Goal: Check status

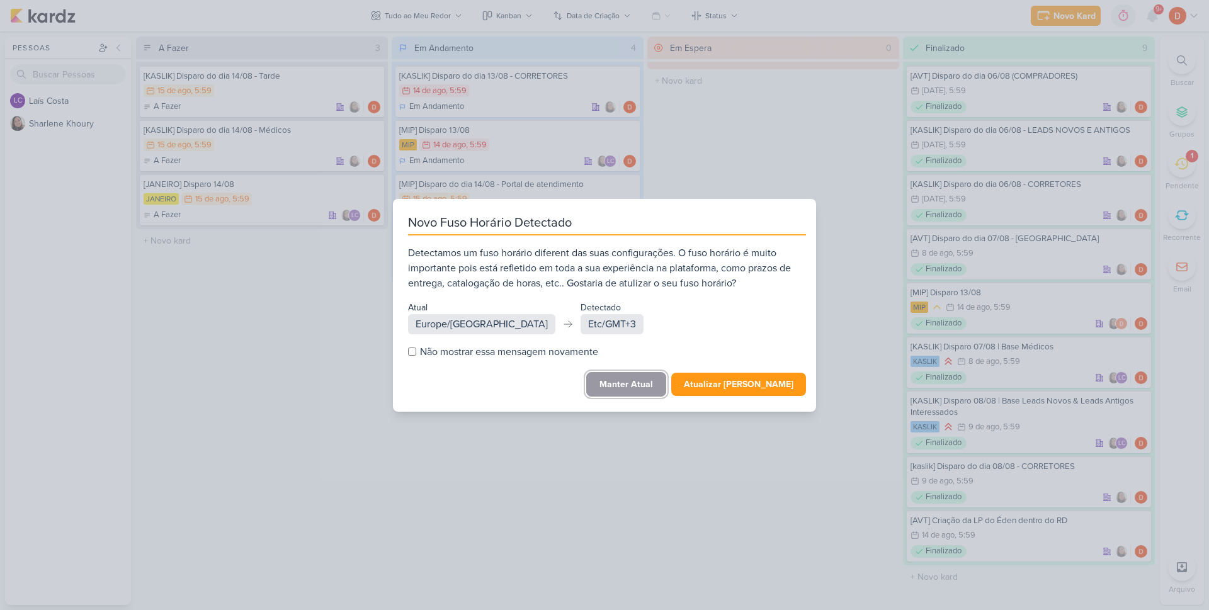
click at [639, 385] on button "Manter Atual" at bounding box center [626, 384] width 80 height 25
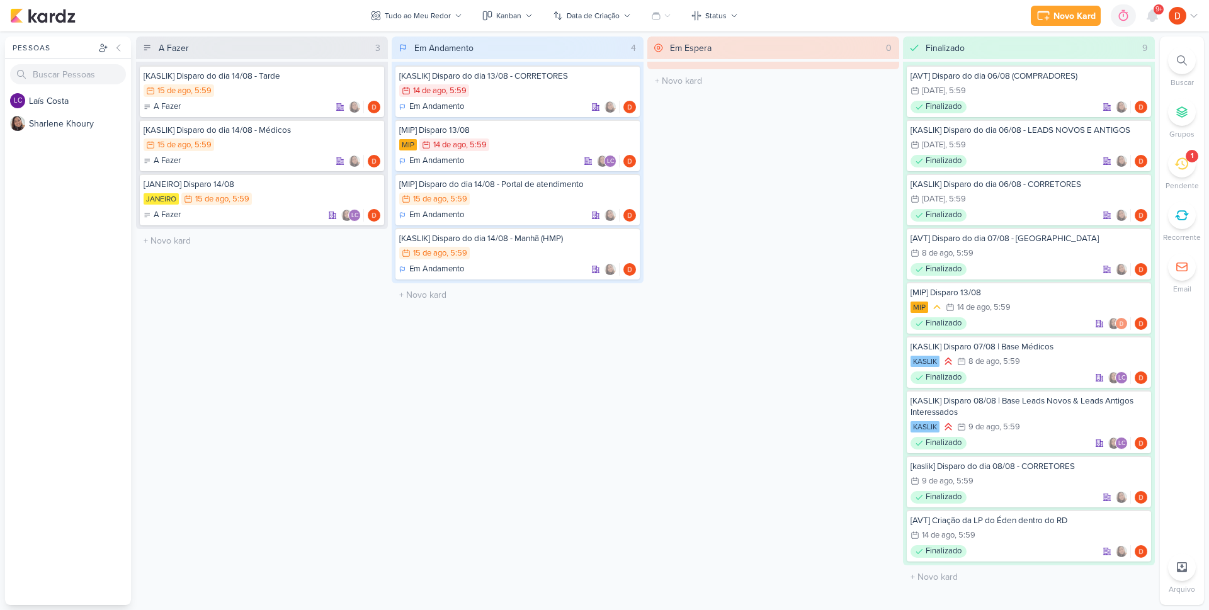
click at [1191, 166] on div "1" at bounding box center [1182, 164] width 28 height 28
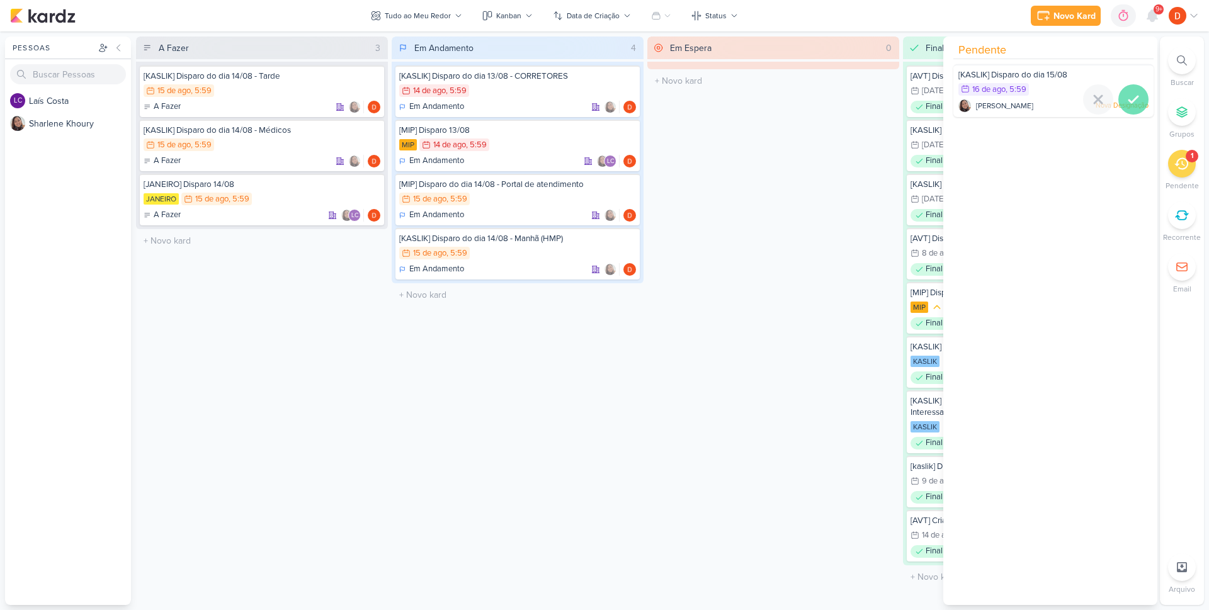
click at [1127, 98] on icon at bounding box center [1133, 99] width 15 height 15
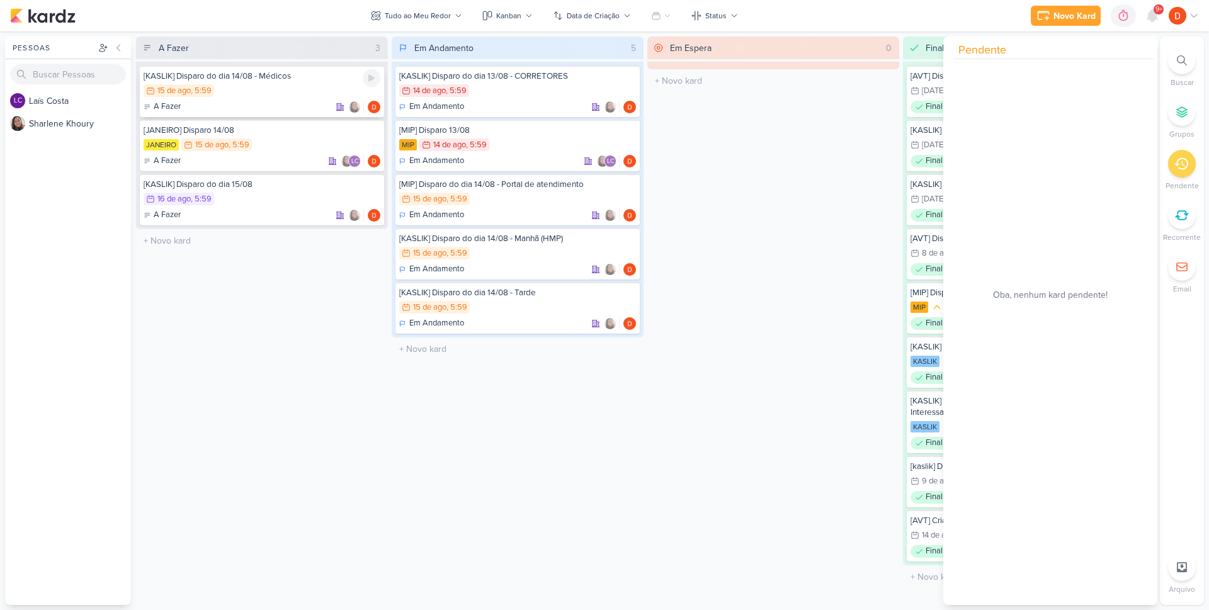
click at [310, 88] on div "15/8 15 de ago , 5:59" at bounding box center [262, 91] width 237 height 14
click at [0, 0] on div at bounding box center [0, 0] width 0 height 0
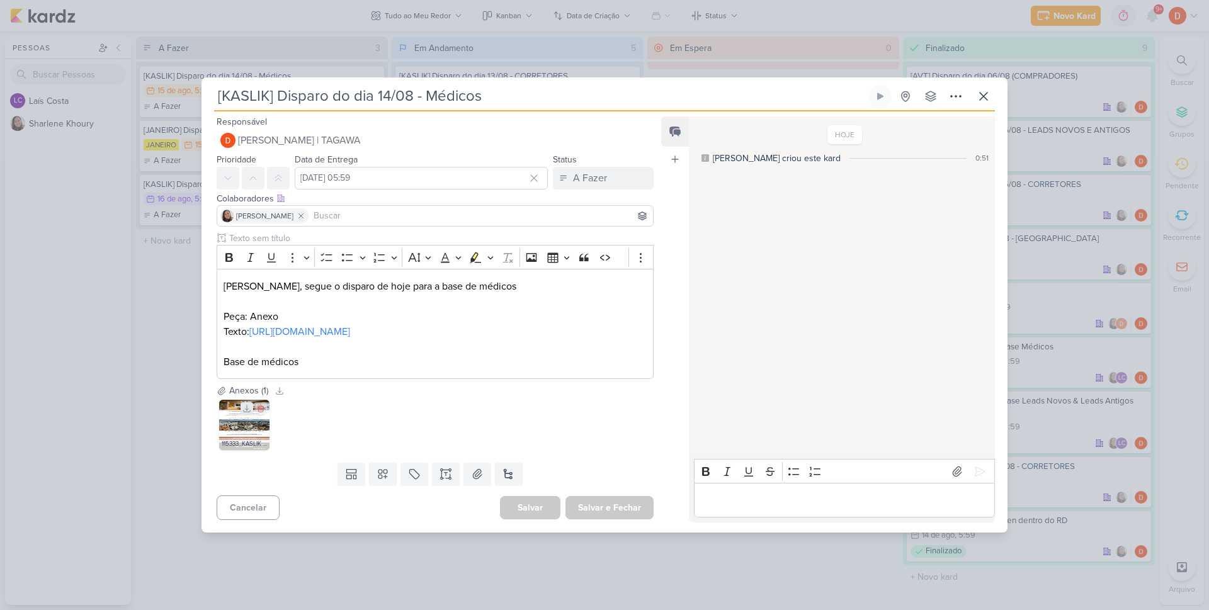
click at [243, 413] on icon at bounding box center [246, 408] width 9 height 9
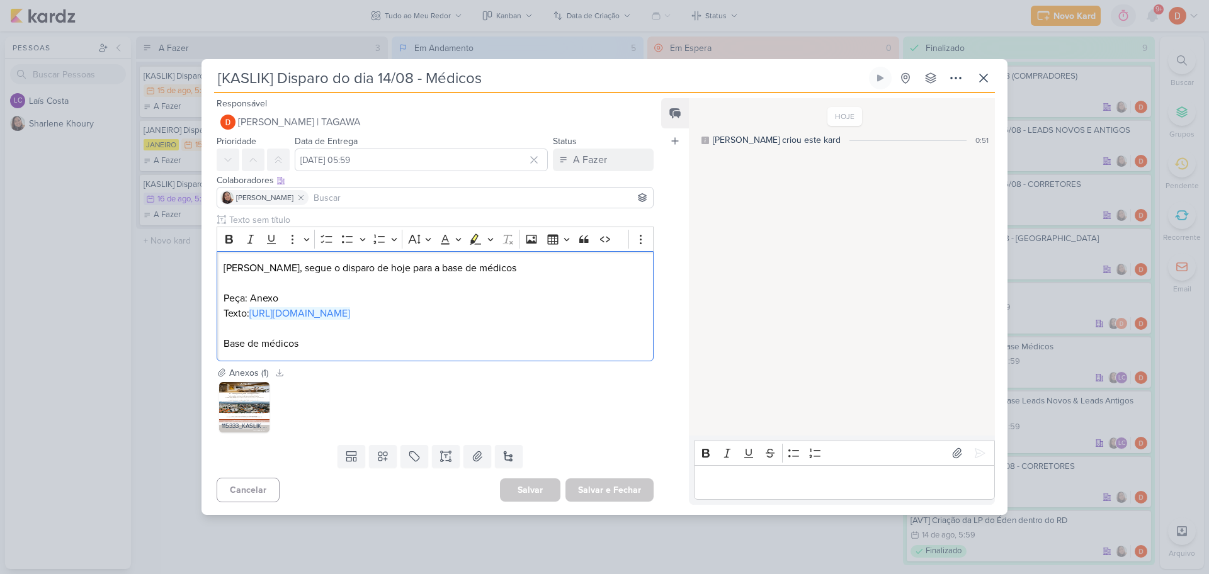
drag, startPoint x: 227, startPoint y: 319, endPoint x: 215, endPoint y: 319, distance: 12.0
click at [215, 319] on div "Clique para deixar o item visível somente à membros da sua organização Rich Tex…" at bounding box center [430, 289] width 457 height 152
copy link "https://docs.google.com/document/d/1gDLYHxYrg72YJZqQRa5122Cy8HN2QKihzM3agRoNvNc…"
click at [165, 263] on div "[KASLIK] Disparo do dia 14/08 - Médicos Criado por Sharlene" at bounding box center [604, 287] width 1209 height 574
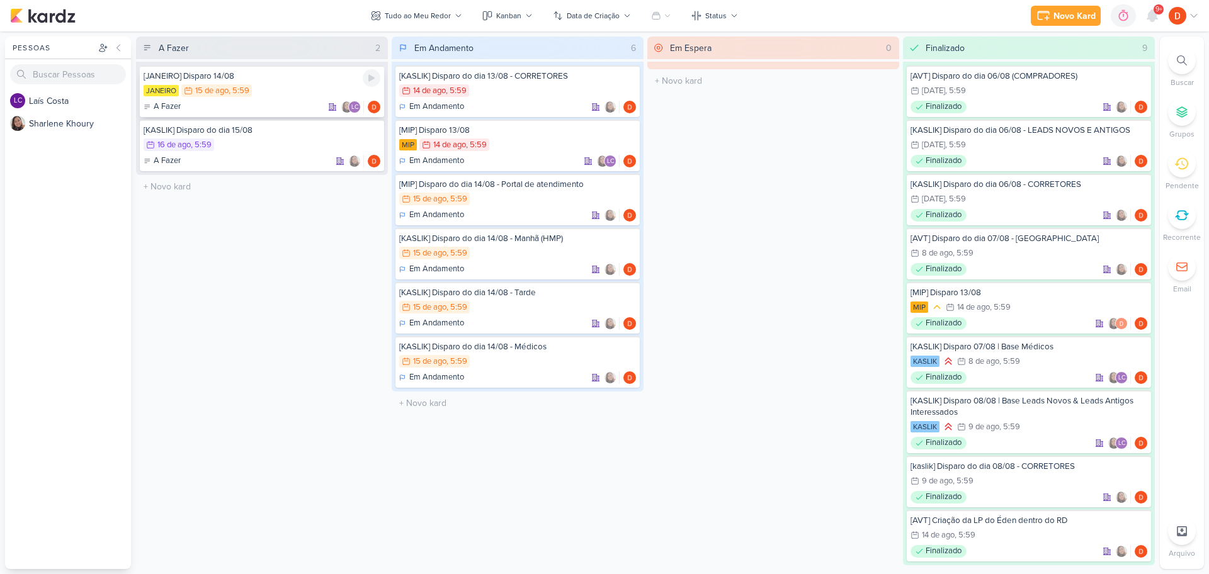
click at [290, 87] on div "JANEIRO 15/8 [DATE] 5:59" at bounding box center [262, 91] width 237 height 14
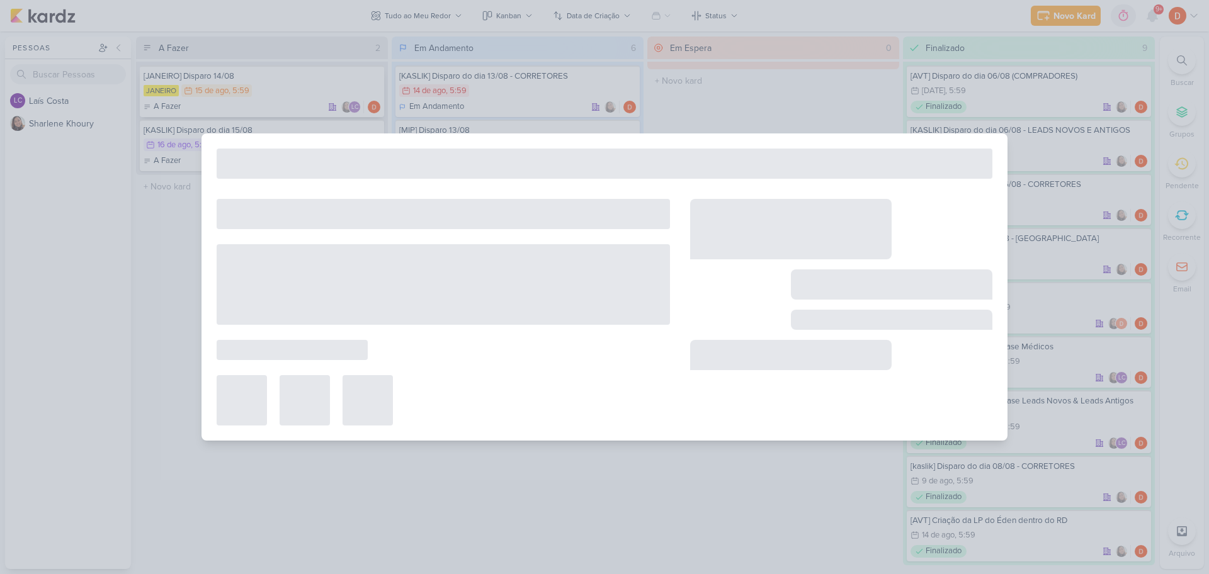
click at [290, 87] on div at bounding box center [604, 287] width 1209 height 574
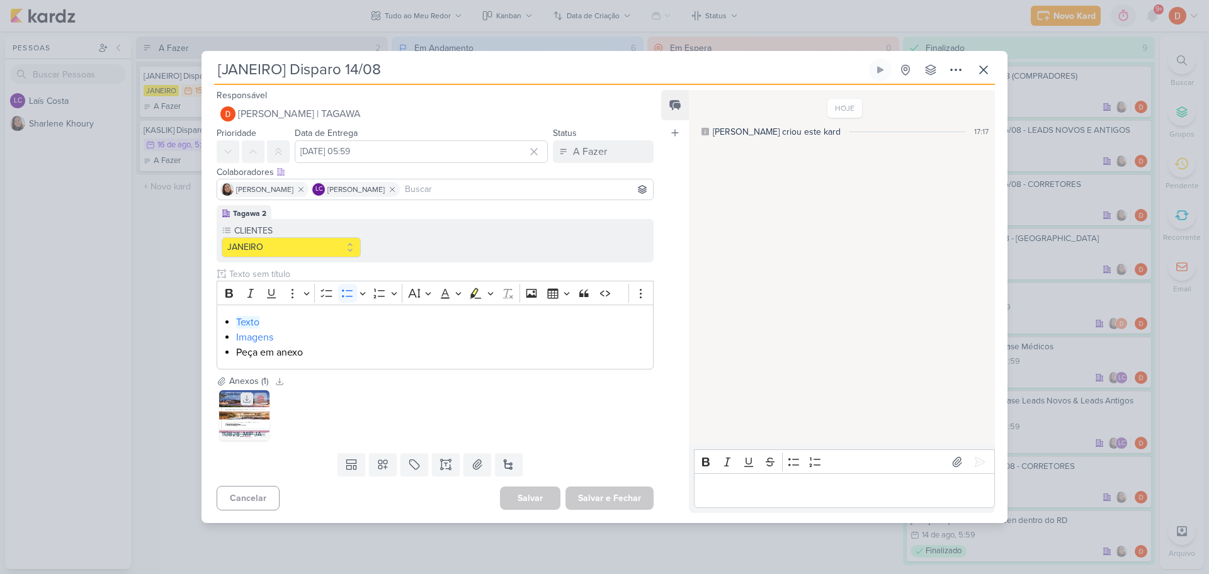
click at [246, 402] on icon at bounding box center [246, 399] width 9 height 9
click at [240, 323] on link "Texto" at bounding box center [247, 322] width 23 height 13
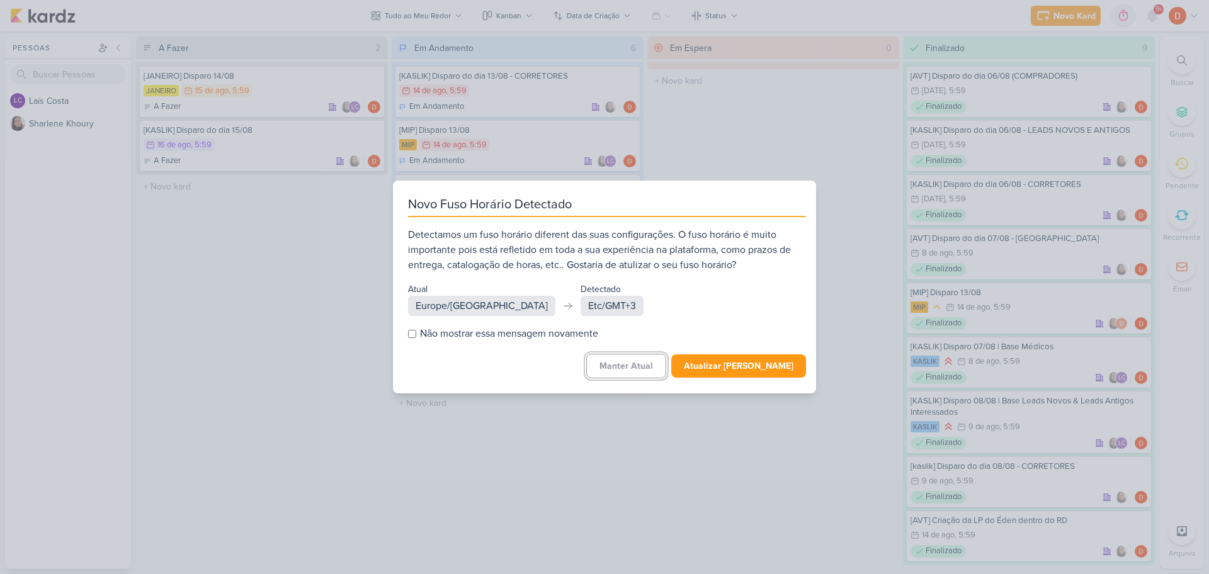
click at [630, 364] on button "Manter Atual" at bounding box center [626, 366] width 80 height 25
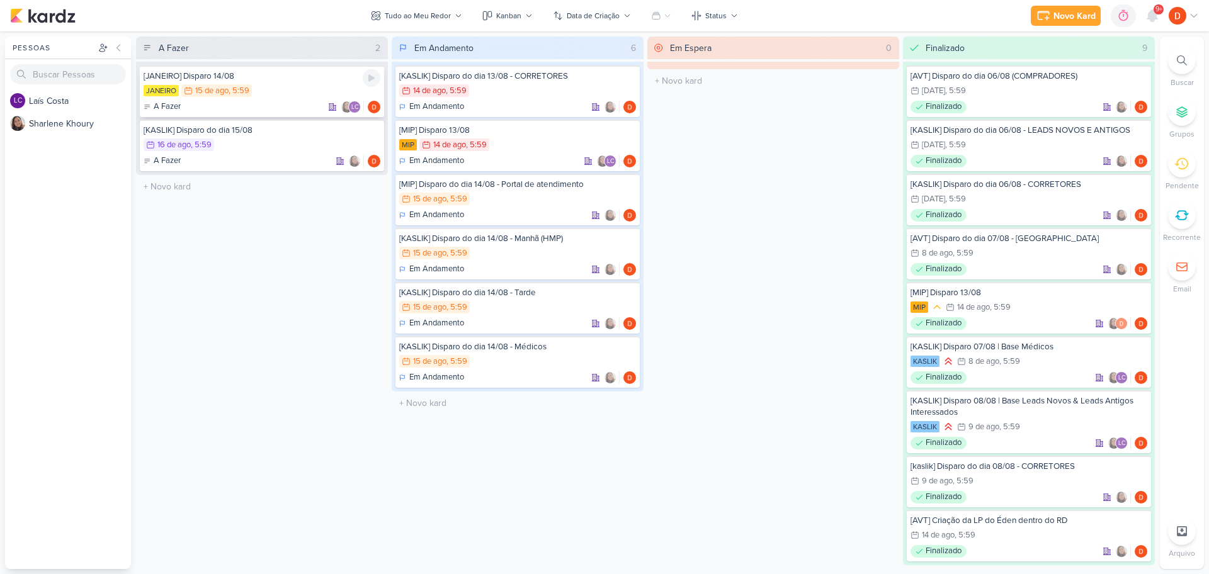
click at [295, 86] on div "JANEIRO 15/8 [DATE] 5:59" at bounding box center [262, 91] width 237 height 14
click at [0, 0] on div at bounding box center [0, 0] width 0 height 0
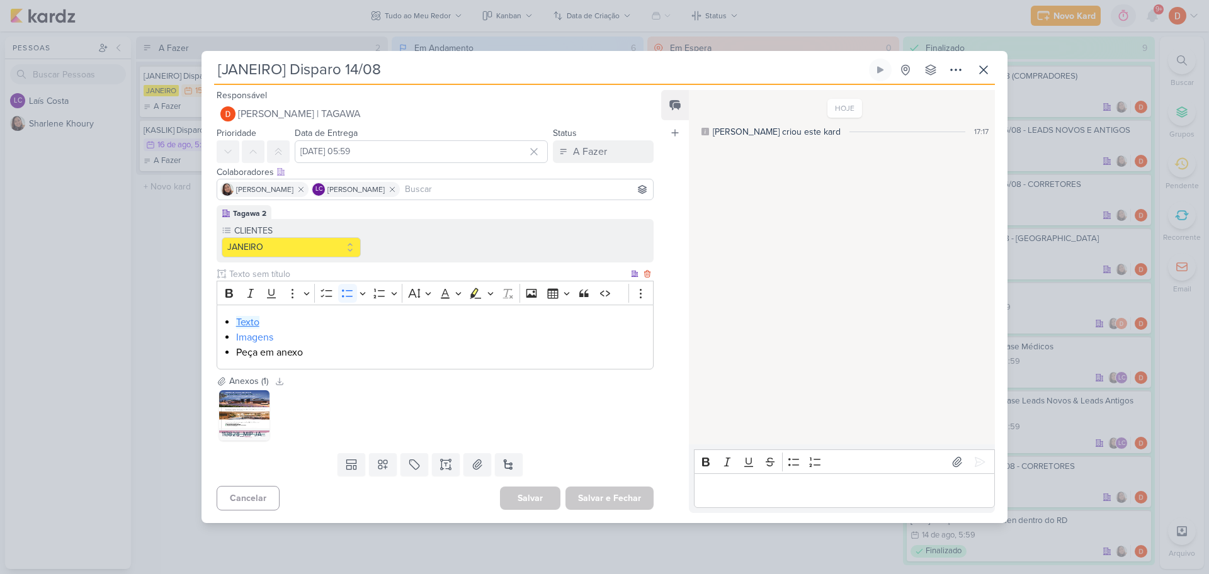
click at [251, 324] on link "Texto" at bounding box center [247, 322] width 23 height 13
click at [149, 240] on div "[JANEIRO] Disparo 14/08 Criado por [PERSON_NAME]" at bounding box center [604, 287] width 1209 height 574
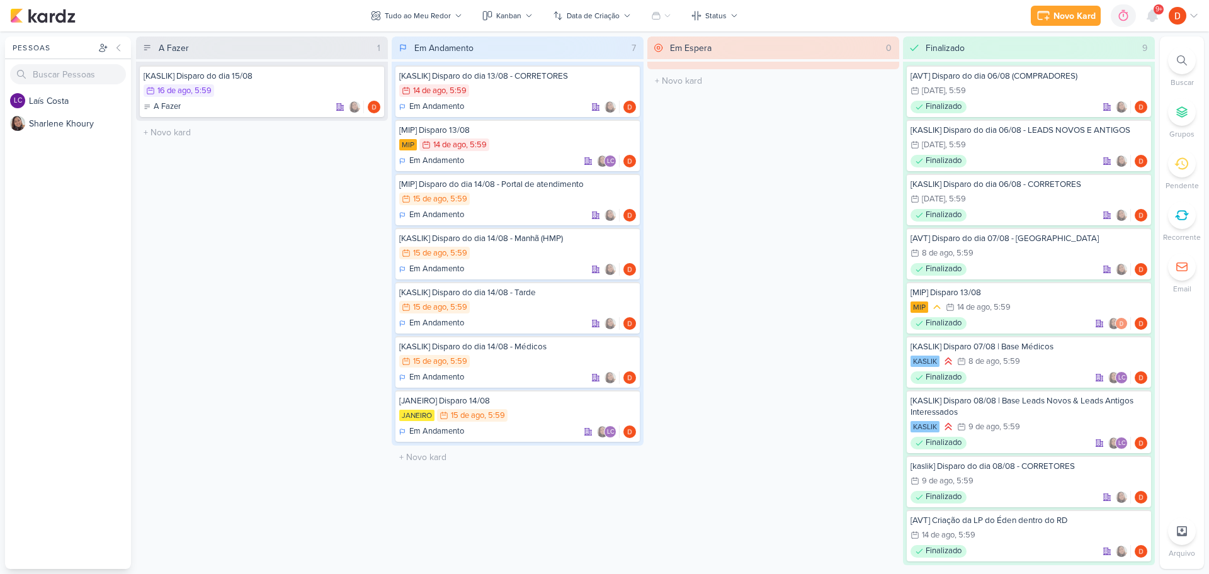
click at [795, 256] on div "Em Espera 0 O título do kard deve ter menos que 100 caracteres" at bounding box center [773, 303] width 252 height 533
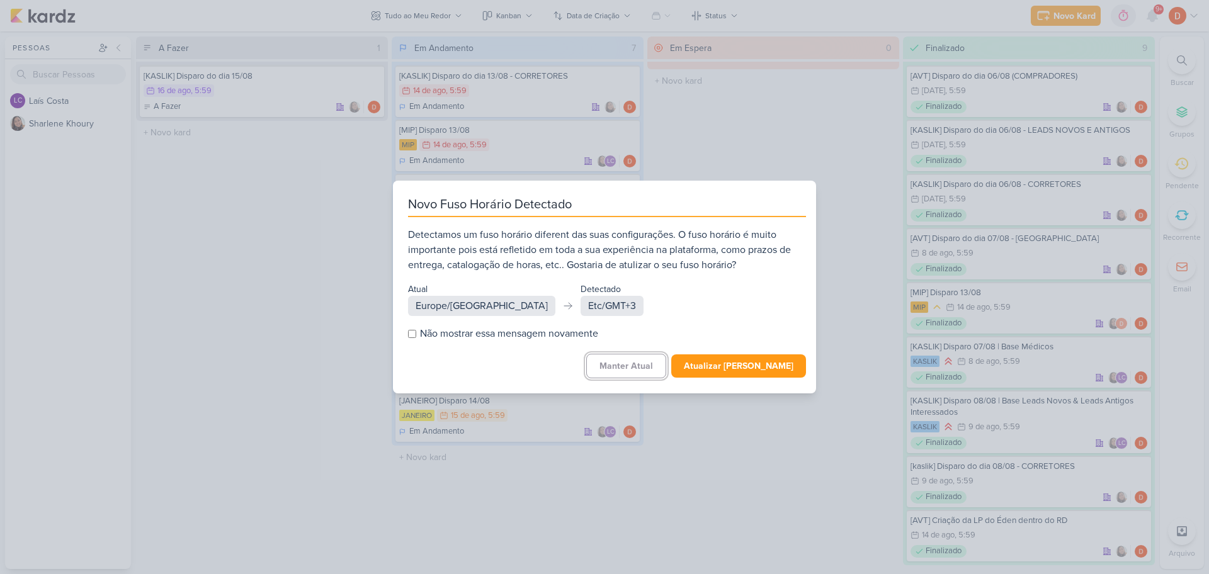
drag, startPoint x: 621, startPoint y: 364, endPoint x: 598, endPoint y: 353, distance: 25.6
click at [622, 365] on button "Manter Atual" at bounding box center [626, 366] width 80 height 25
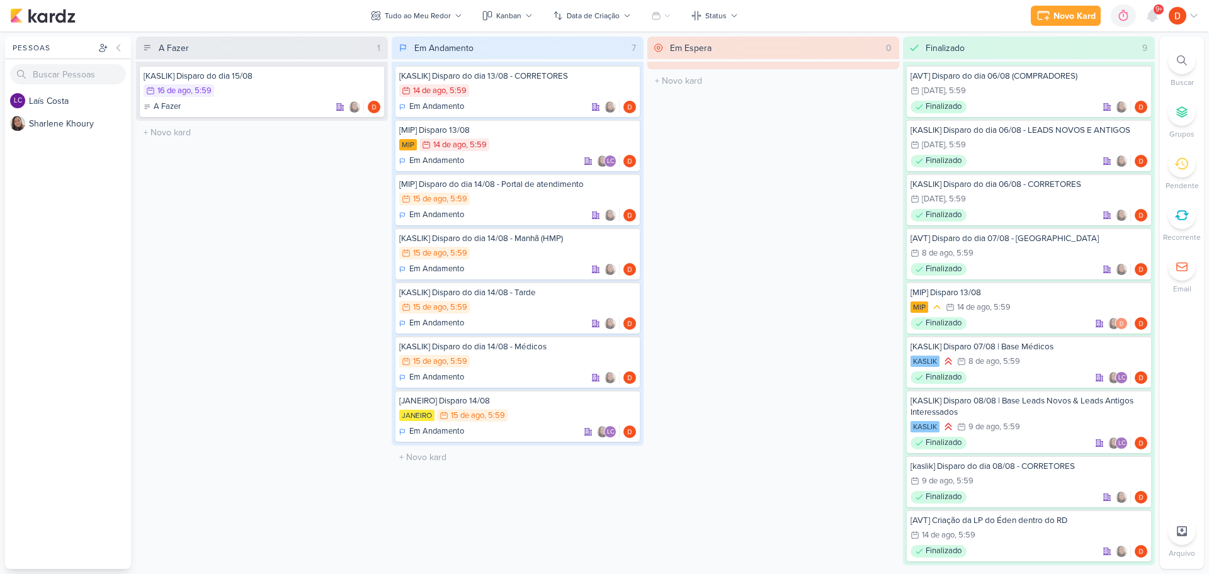
click at [298, 281] on div "A Fazer 1 [KASLIK] Disparo do dia 15/08 16/8 16 de ago , 5:59 A Fazer" at bounding box center [262, 303] width 252 height 533
click at [283, 85] on div "16/8 16 de ago , 5:59" at bounding box center [262, 91] width 237 height 14
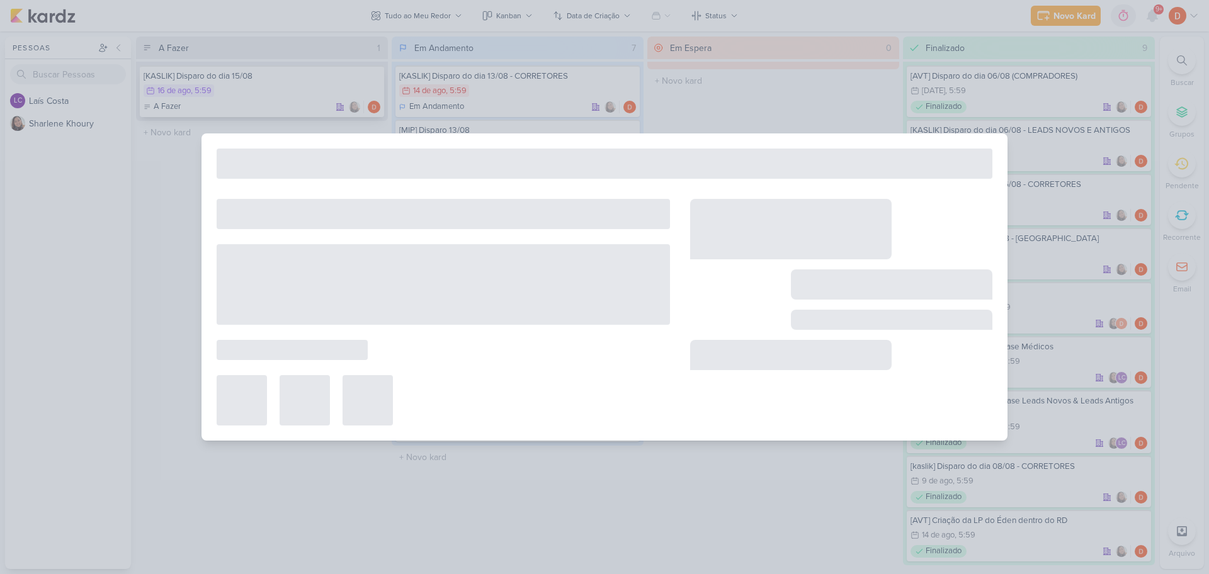
click at [283, 85] on div at bounding box center [604, 287] width 1209 height 574
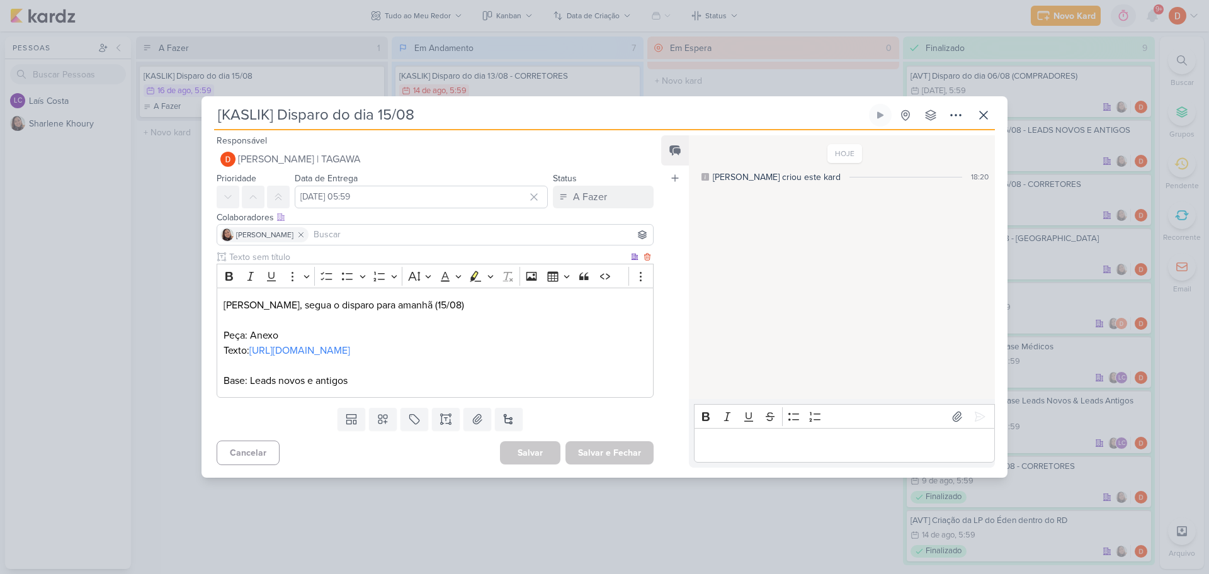
click at [338, 373] on p "Editor editing area: main" at bounding box center [435, 365] width 423 height 15
click at [416, 373] on p "Editor editing area: main" at bounding box center [435, 365] width 423 height 15
click at [416, 328] on p "Peça: Anexo" at bounding box center [435, 335] width 423 height 15
click at [282, 328] on p "Peça: Anexo" at bounding box center [435, 335] width 423 height 15
click at [277, 328] on p "Peça: Anexo" at bounding box center [435, 335] width 423 height 15
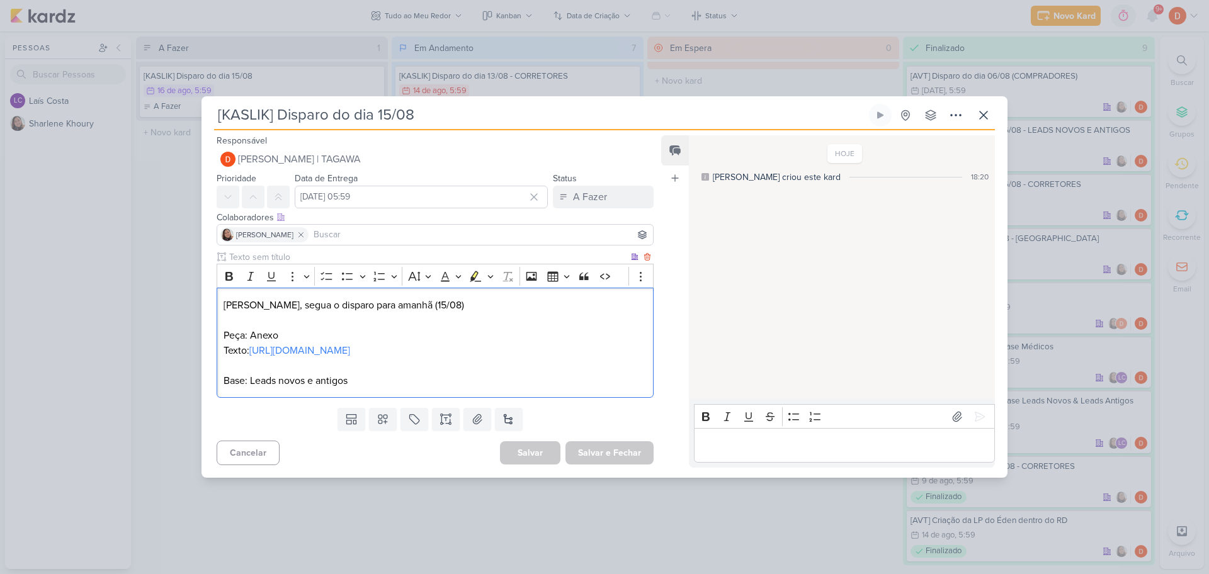
click at [333, 389] on p "Base: Leads novos e antigos" at bounding box center [435, 380] width 423 height 15
click at [171, 366] on div "[KASLIK] Disparo do dia 15/08 Criado por Sharlene" at bounding box center [604, 287] width 1209 height 574
